Goal: Use online tool/utility: Utilize a website feature to perform a specific function

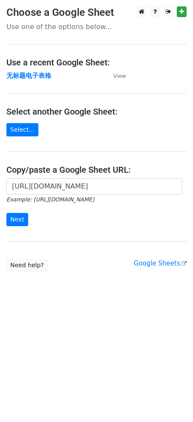
type input "[URL][DOMAIN_NAME]"
drag, startPoint x: 0, startPoint y: 0, endPoint x: 2, endPoint y: 221, distance: 220.8
click at [20, 218] on input "Next" at bounding box center [17, 219] width 22 height 13
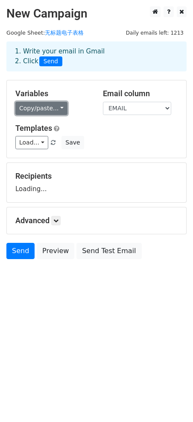
drag, startPoint x: 0, startPoint y: 0, endPoint x: 53, endPoint y: 114, distance: 125.4
click at [51, 105] on link "Copy/paste..." at bounding box center [41, 108] width 52 height 13
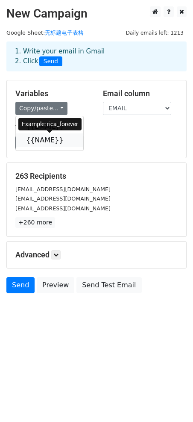
click at [54, 142] on link "{{NAME}}" at bounding box center [50, 141] width 68 height 14
